Goal: Task Accomplishment & Management: Complete application form

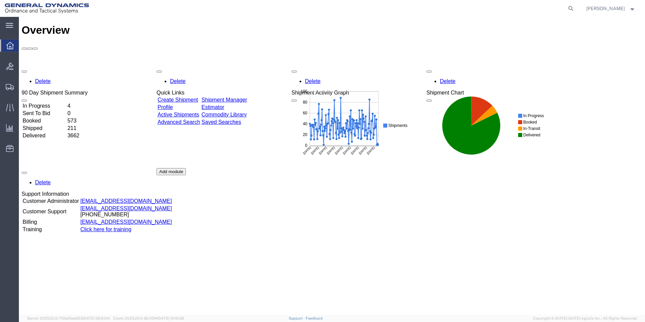
click at [194, 97] on link "Create Shipment" at bounding box center [178, 100] width 40 height 6
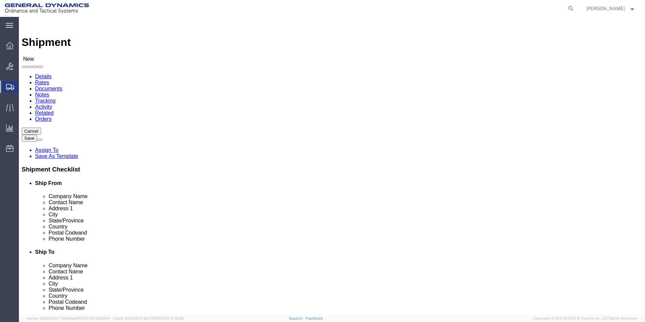
select select
click input "text"
type input "[PERSON_NAME]"
click p "- General Dynamics-Scranton - ([PERSON_NAME]) [STREET_ADDRESS][PERSON_NAME]"
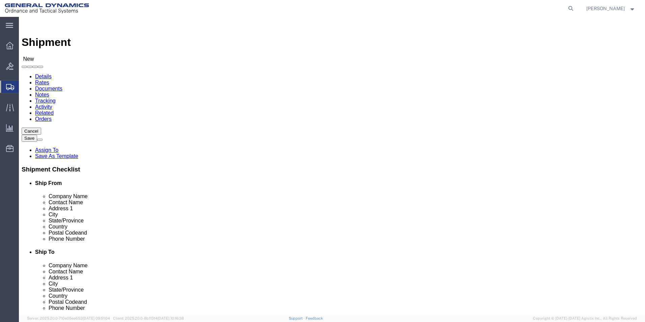
select select
type input "General Dynamics-Scranton"
type input "[PERSON_NAME]"
type input "[STREET_ADDRESS]"
type input "Scranton"
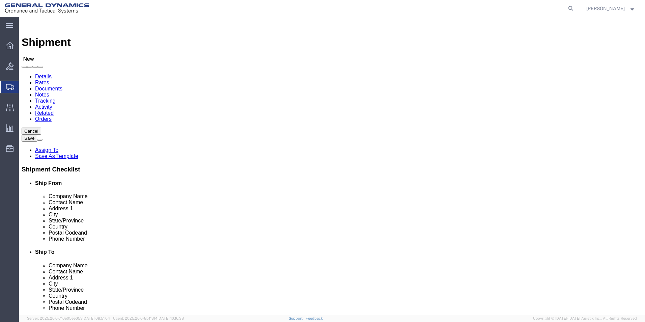
type input "18505"
type input "[PHONE_NUMBER]"
type input "[PERSON_NAME][EMAIL_ADDRESS][PERSON_NAME][DOMAIN_NAME]"
checkbox input "true"
select select "PA"
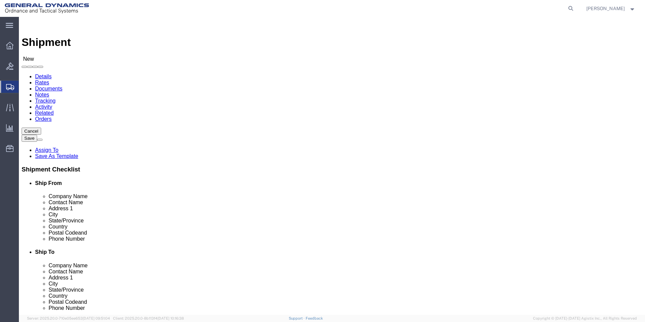
type input "[PERSON_NAME]/ [PERSON_NAME]"
click input "text"
type input "HEMCO"
click p "- HEMCO CORPORATION - ([PERSON_NAME]) [STREET_ADDRESS][PERSON_NAME]"
select select
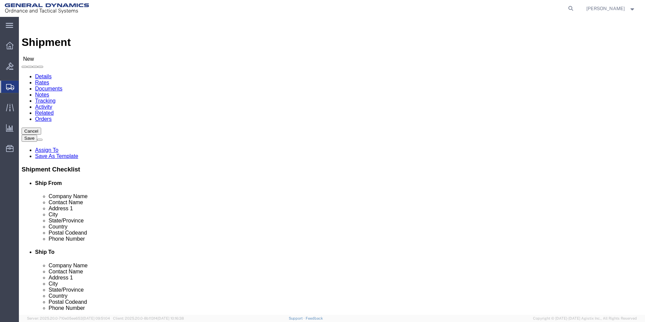
type input "HEMCO CORPORATION"
type input "[PERSON_NAME]"
type input "[STREET_ADDRESS][PERSON_NAME]"
type input "HOLLAND"
type input "49424"
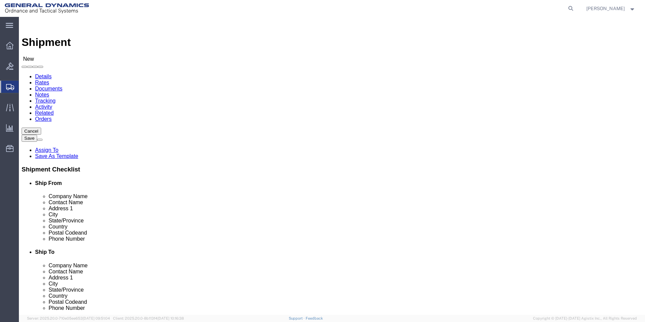
type input "[PHONE_NUMBER]"
select select "MI"
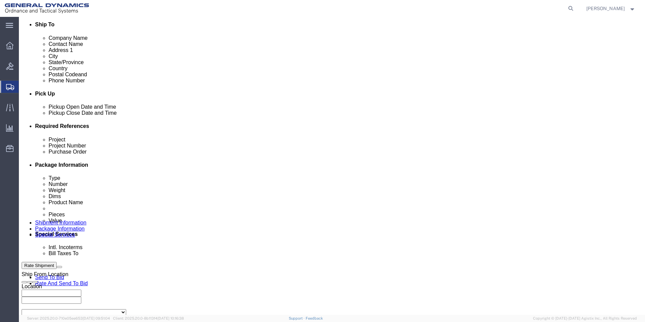
scroll to position [236, 0]
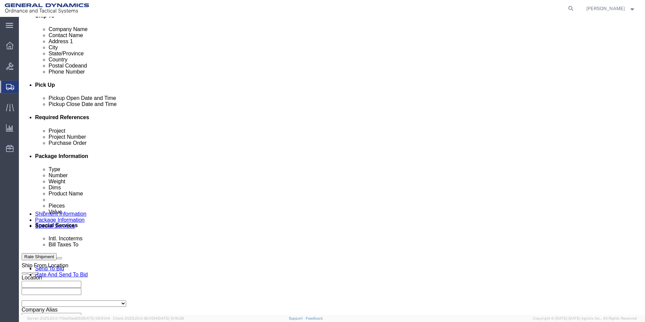
type input "HEMCO CORPORATION"
click input "text"
type input "N/A"
click input "text"
type input "N/A"
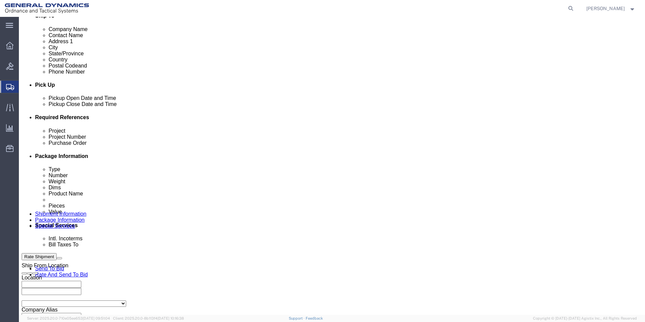
click input "text"
type input "n/a"
click button "Add reference"
click select "Select Account Type Activity ID Airline Appointment Number ASN Batch Request # …"
select select "GENERAL"
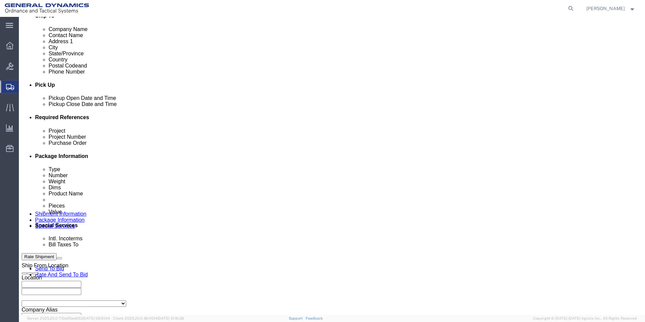
click select "Select Account Type Activity ID Airline Appointment Number ASN Batch Request # …"
click input "text"
type input "DRAWINGS"
click icon
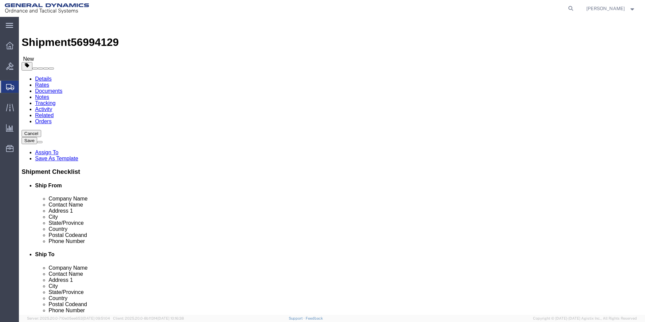
click select "Select Bale(s) Basket(s) Bolt(s) Bottle(s) Buckets Bulk Bundle(s) Can(s) Cardbo…"
select select "ENV"
click select "Select Bale(s) Basket(s) Bolt(s) Bottle(s) Buckets Bulk Bundle(s) Can(s) Cardbo…"
type input "9.50"
type input "12.50"
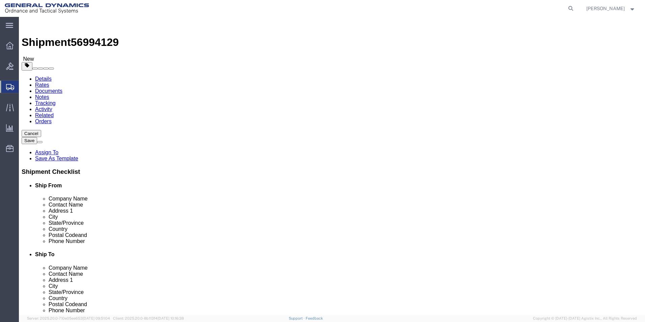
type input "0.25"
type input "1"
click link "Add Content"
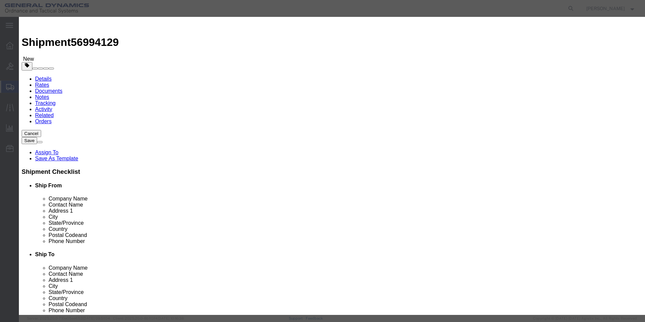
click input "text"
drag, startPoint x: 282, startPoint y: 54, endPoint x: 171, endPoint y: 48, distance: 111.2
click div "Product Name drawings for M795 35 K Capacity exp"
type input "DRAWINGS"
drag, startPoint x: 203, startPoint y: 62, endPoint x: 193, endPoint y: 62, distance: 10.1
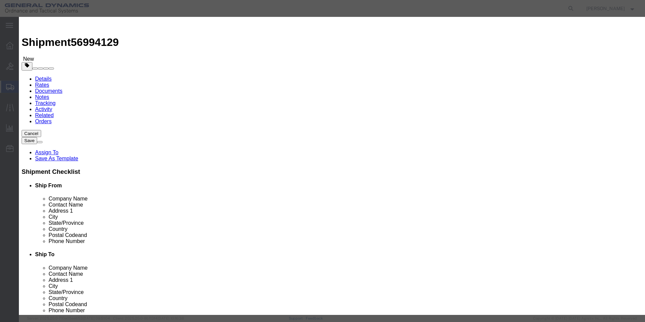
click div "0"
type input "1"
type input "500"
click textarea
type textarea "DRAWING- 41G00-18"
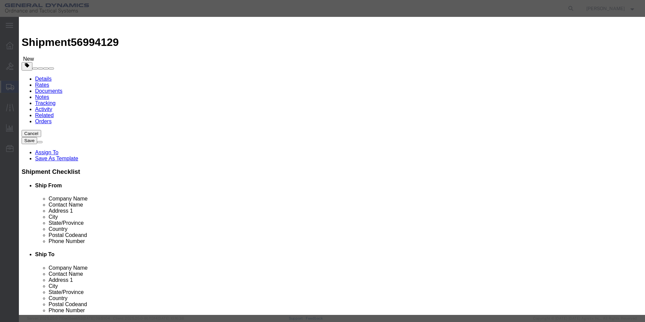
click div "Commodity library Product Name DRAWINGS D Pieces 1 Select Bag Barrels 100Board …"
click button "Save & Close"
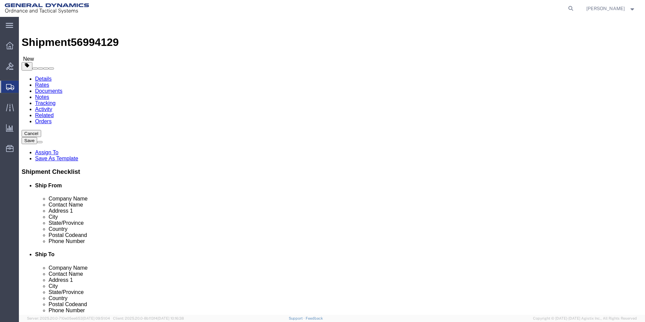
click button "Continue"
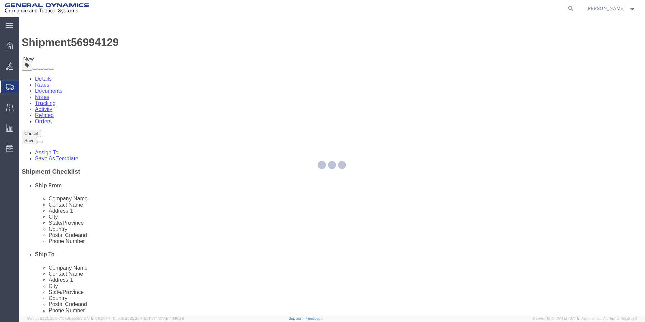
select select
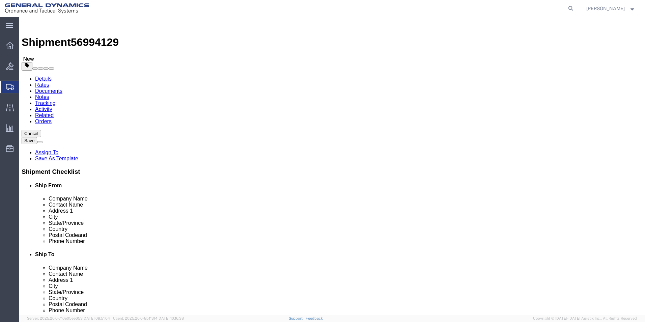
click select "Select Adult Signature Required Direct Signature Required No Signature Required…"
select select "AdultSignReqOnDeliveryFlag"
click select "Select Adult Signature Required Direct Signature Required No Signature Required…"
click span "button"
click div "Return Info"
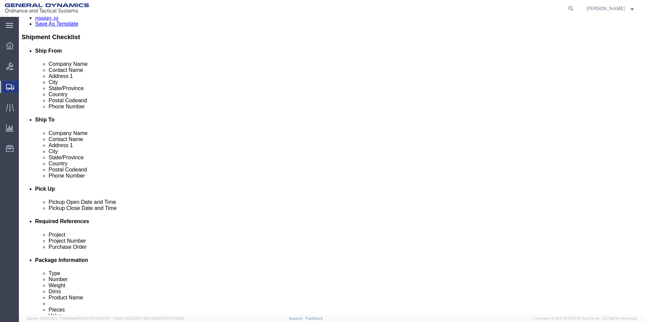
scroll to position [135, 0]
click select "Select Recipient Account Sender/Shipper Third Party Account"
select select "SHIP"
click select "Select Recipient Account Sender/Shipper Third Party Account"
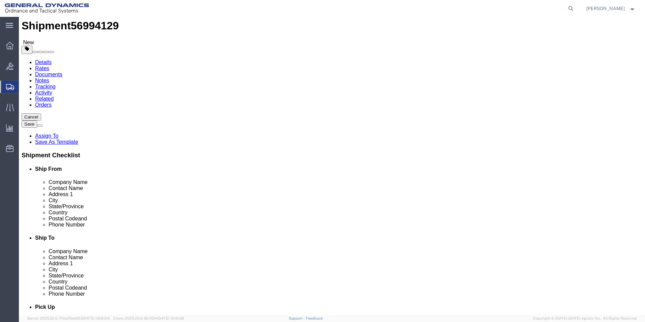
scroll to position [0, 0]
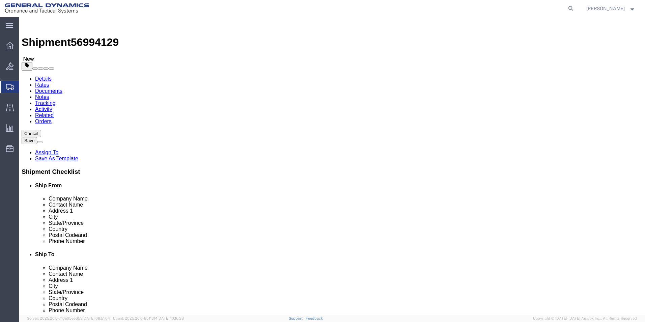
click button "Rate Shipment"
